Goal: Use online tool/utility: Utilize a website feature to perform a specific function

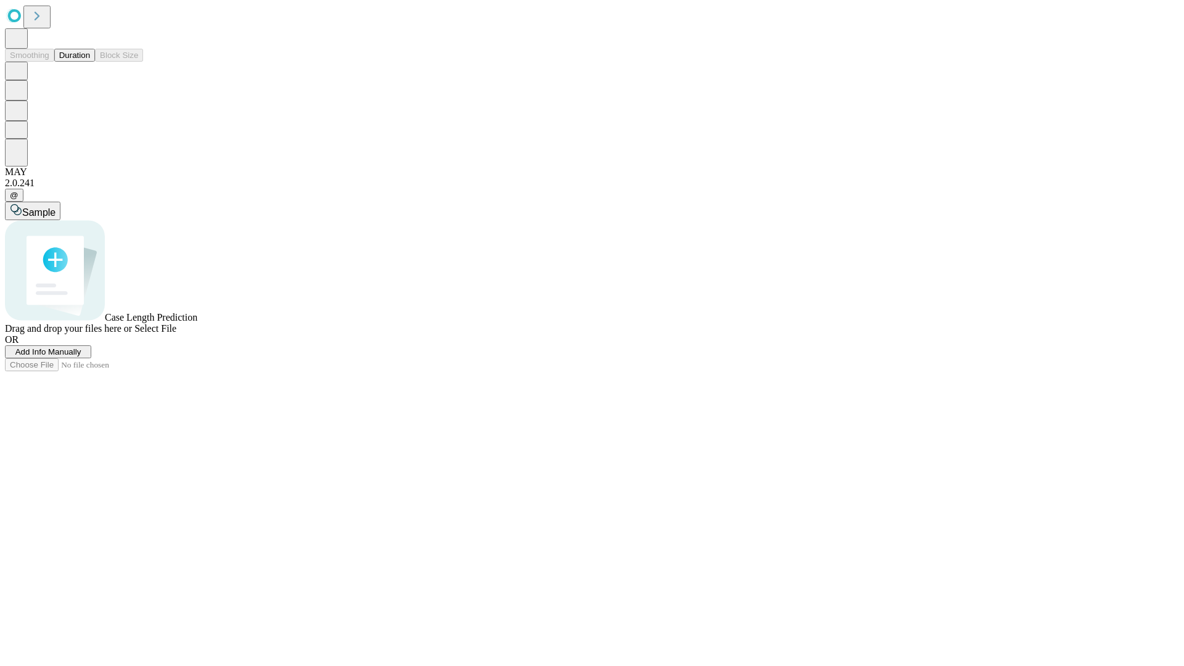
click at [90, 62] on button "Duration" at bounding box center [74, 55] width 41 height 13
click at [81, 356] on span "Add Info Manually" at bounding box center [48, 351] width 66 height 9
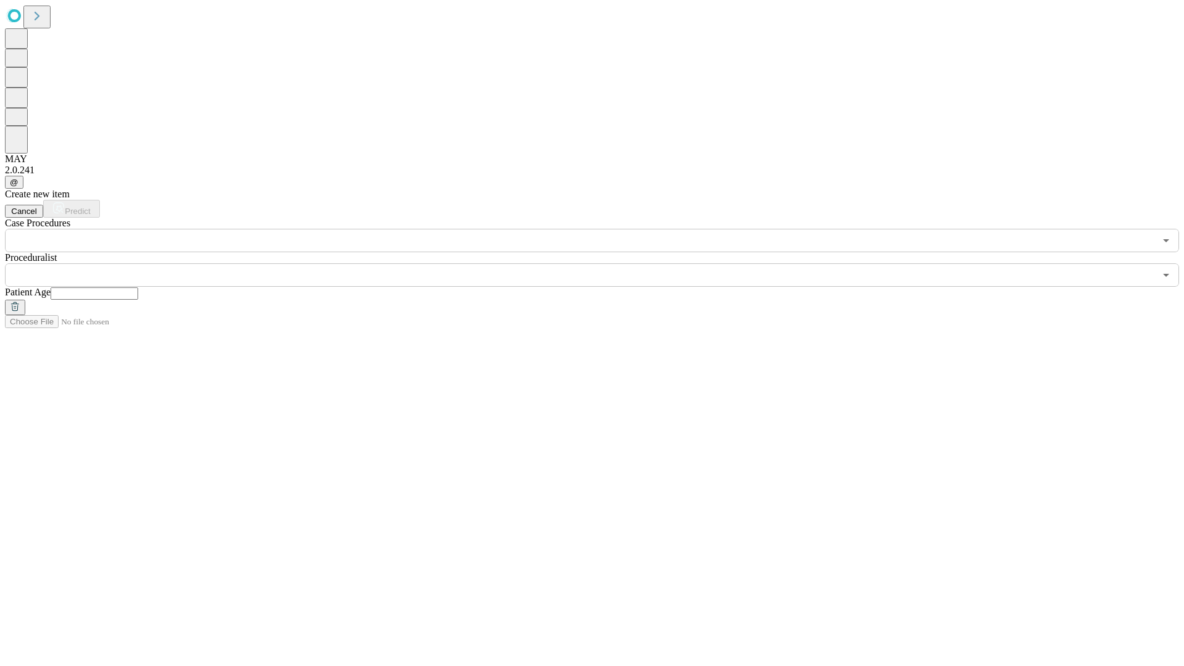
click at [138, 287] on input "text" at bounding box center [95, 293] width 88 height 12
type input "**"
click at [601, 263] on input "text" at bounding box center [580, 274] width 1150 height 23
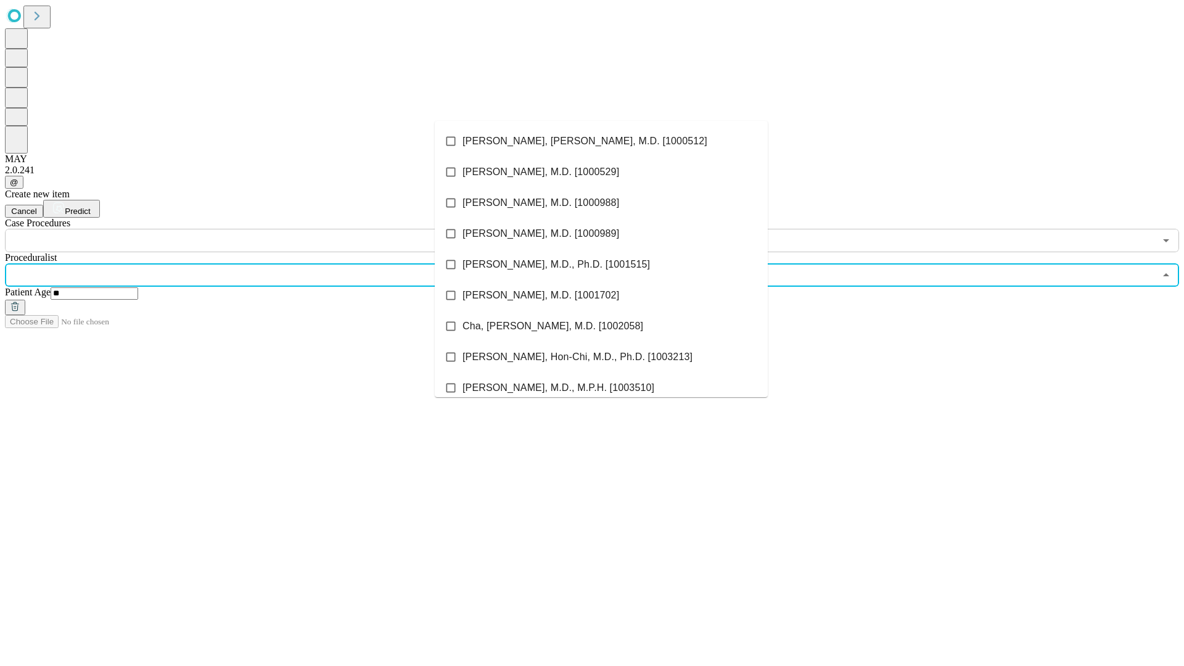
click at [601, 141] on li "[PERSON_NAME], [PERSON_NAME], M.D. [1000512]" at bounding box center [601, 141] width 333 height 31
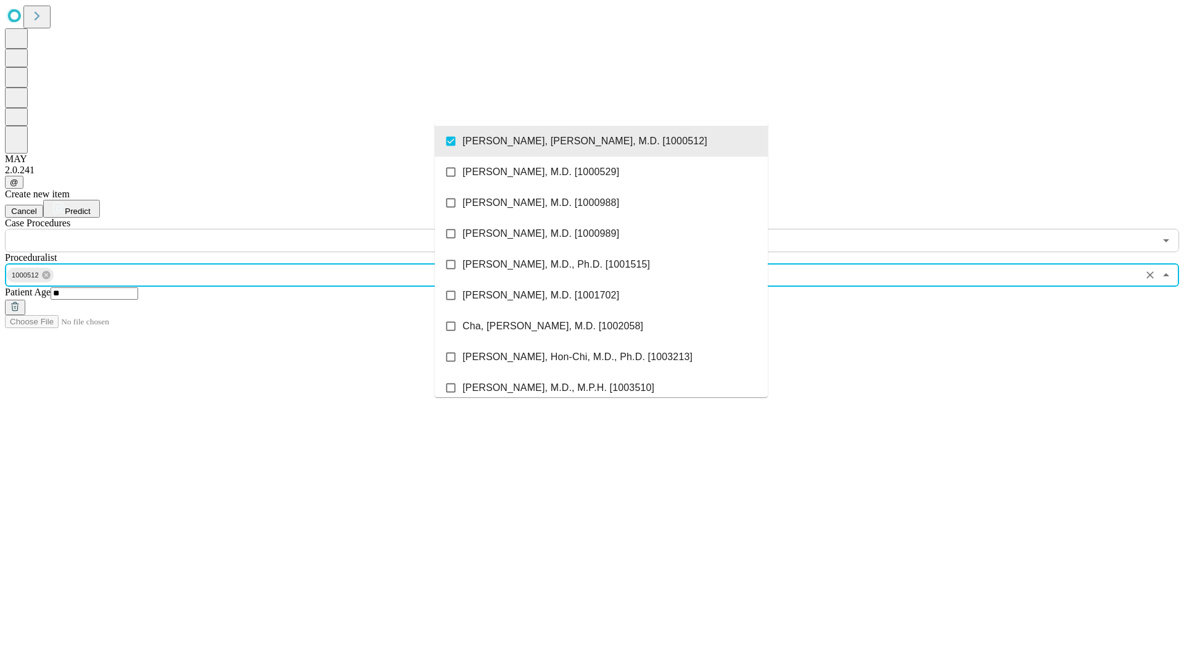
click at [259, 229] on input "text" at bounding box center [580, 240] width 1150 height 23
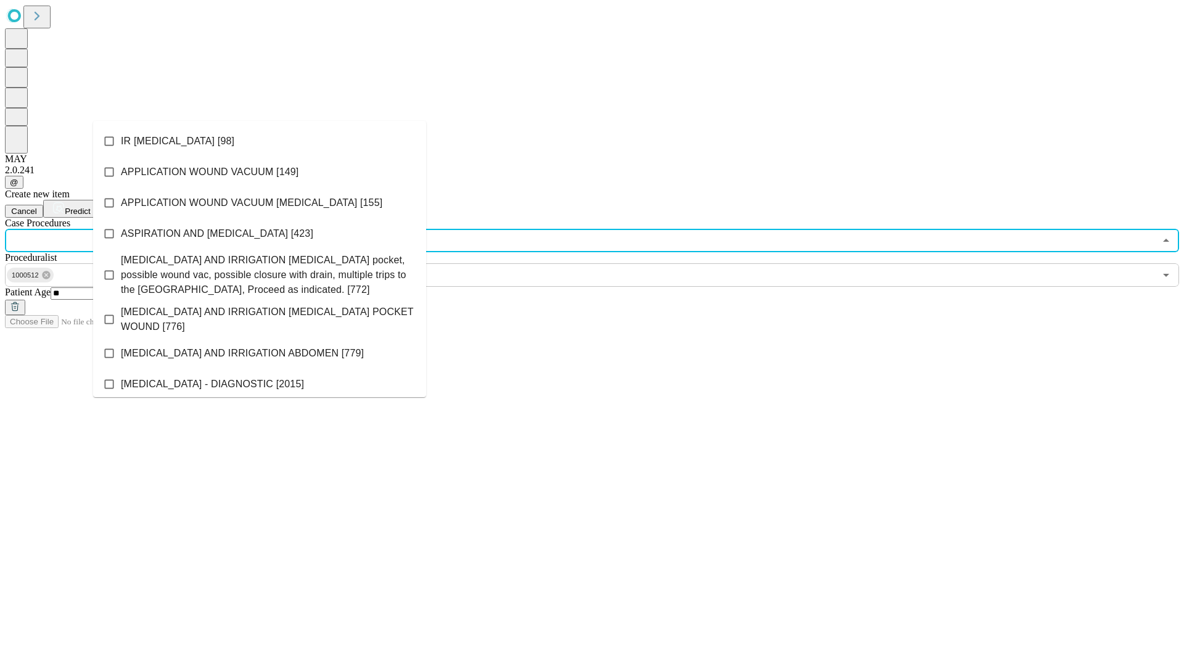
click at [260, 141] on li "IR [MEDICAL_DATA] [98]" at bounding box center [259, 141] width 333 height 31
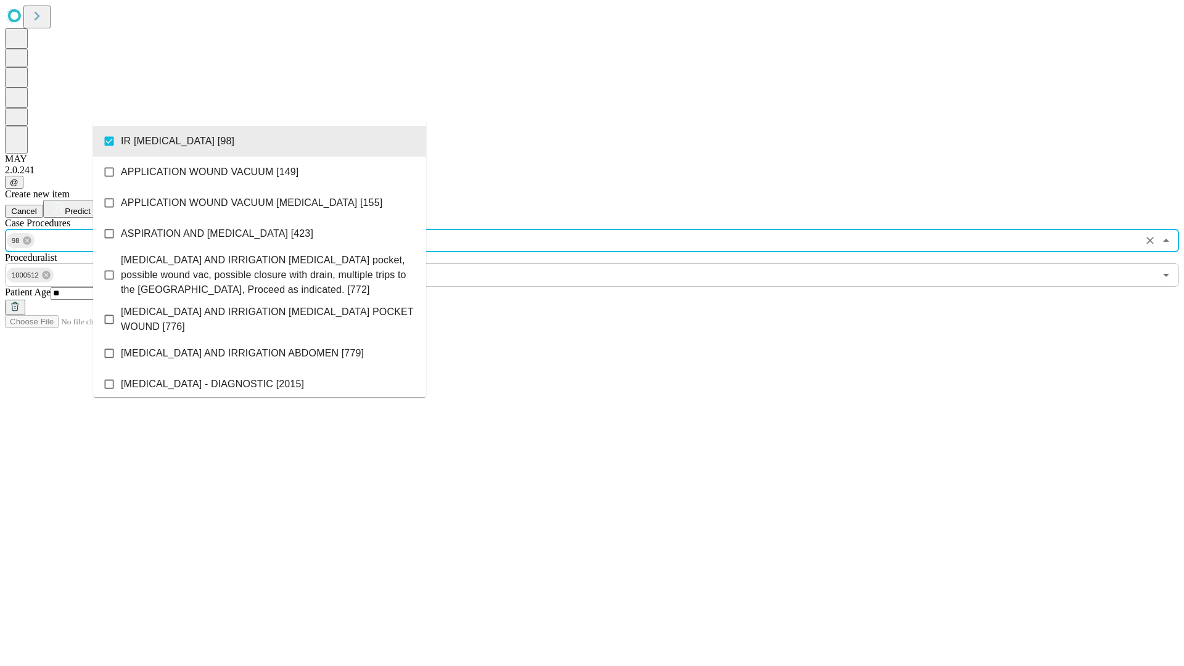
click at [90, 207] on span "Predict" at bounding box center [77, 211] width 25 height 9
